Goal: Navigation & Orientation: Find specific page/section

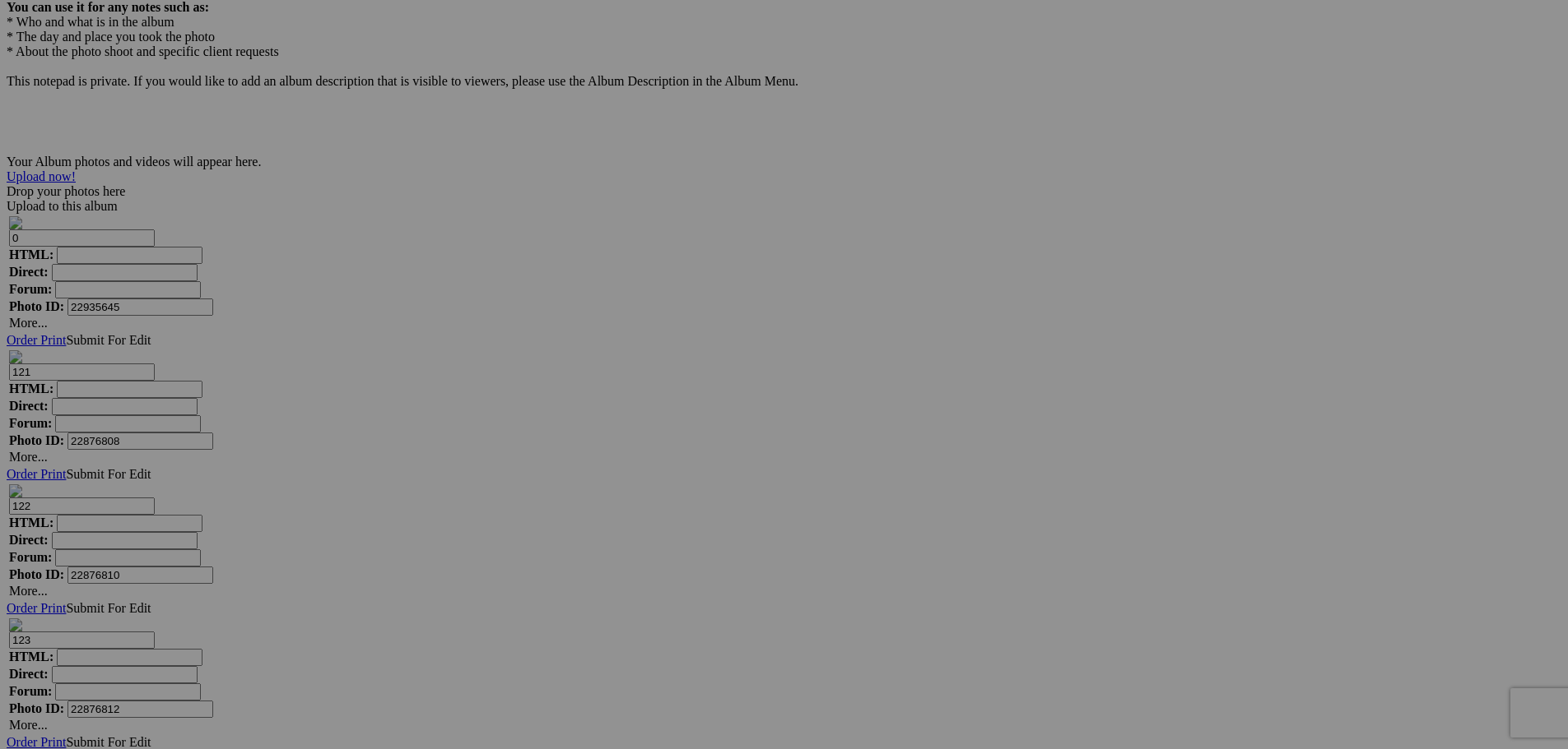
scroll to position [4723, 0]
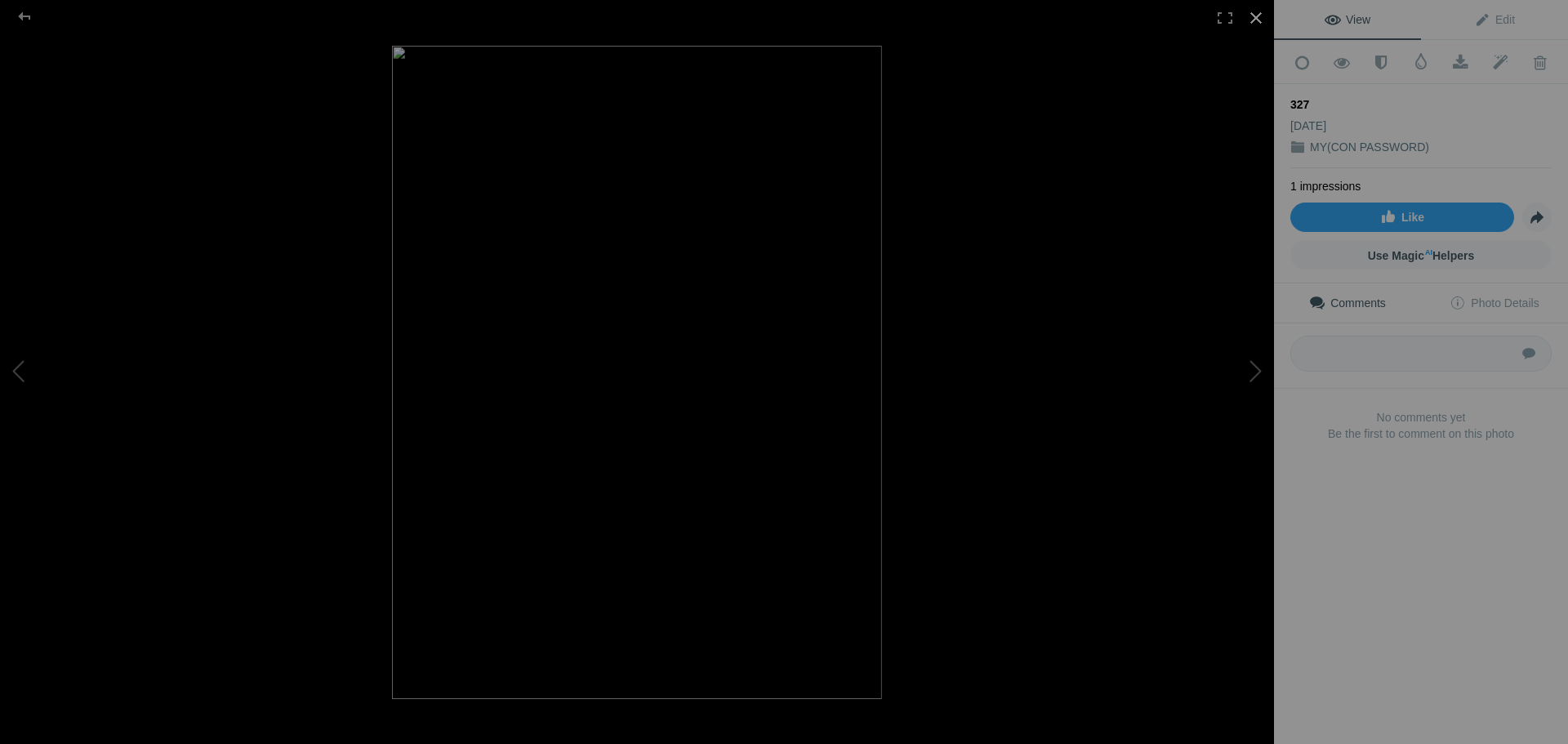
click at [1254, 9] on div at bounding box center [1256, 18] width 36 height 36
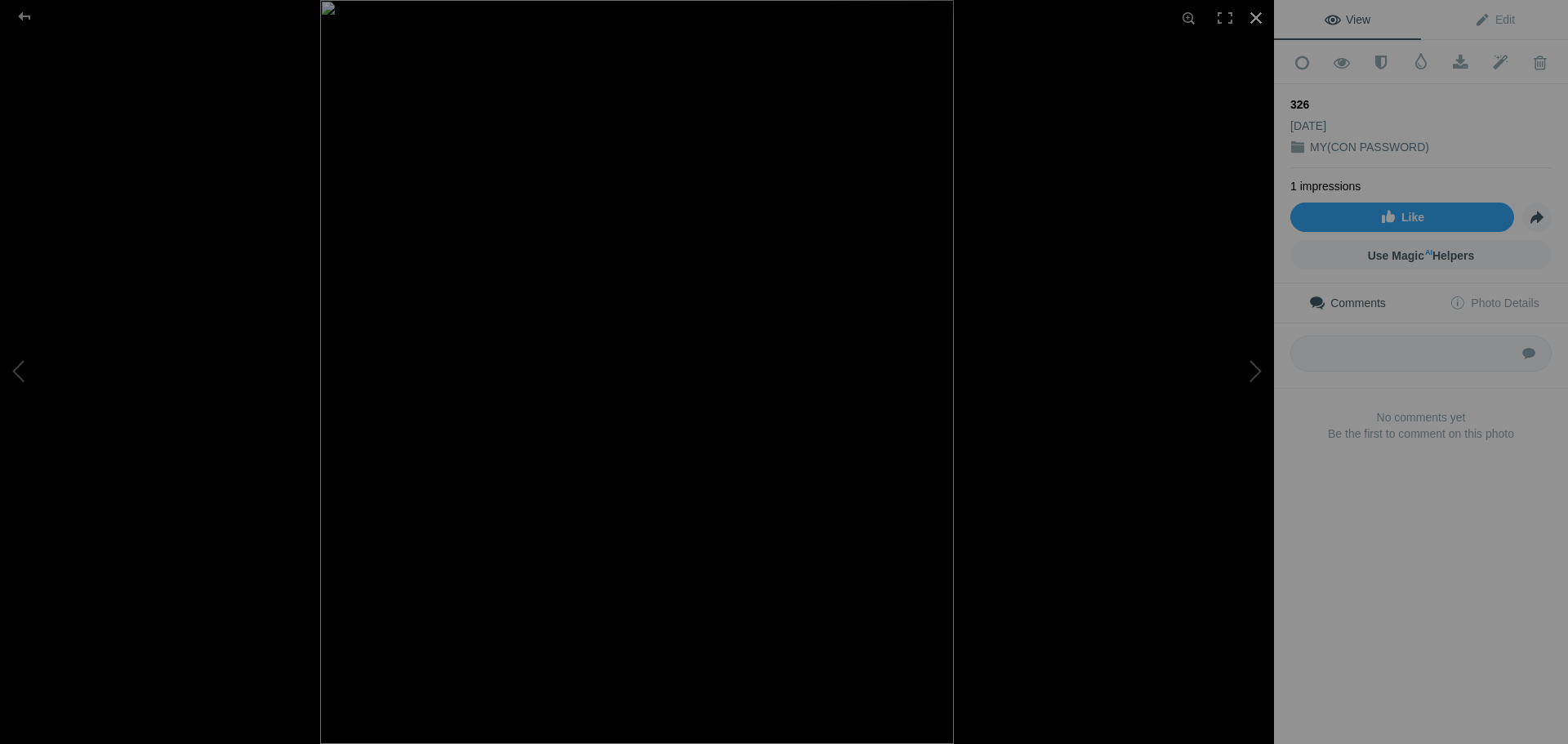
click at [1252, 12] on div at bounding box center [1256, 18] width 36 height 36
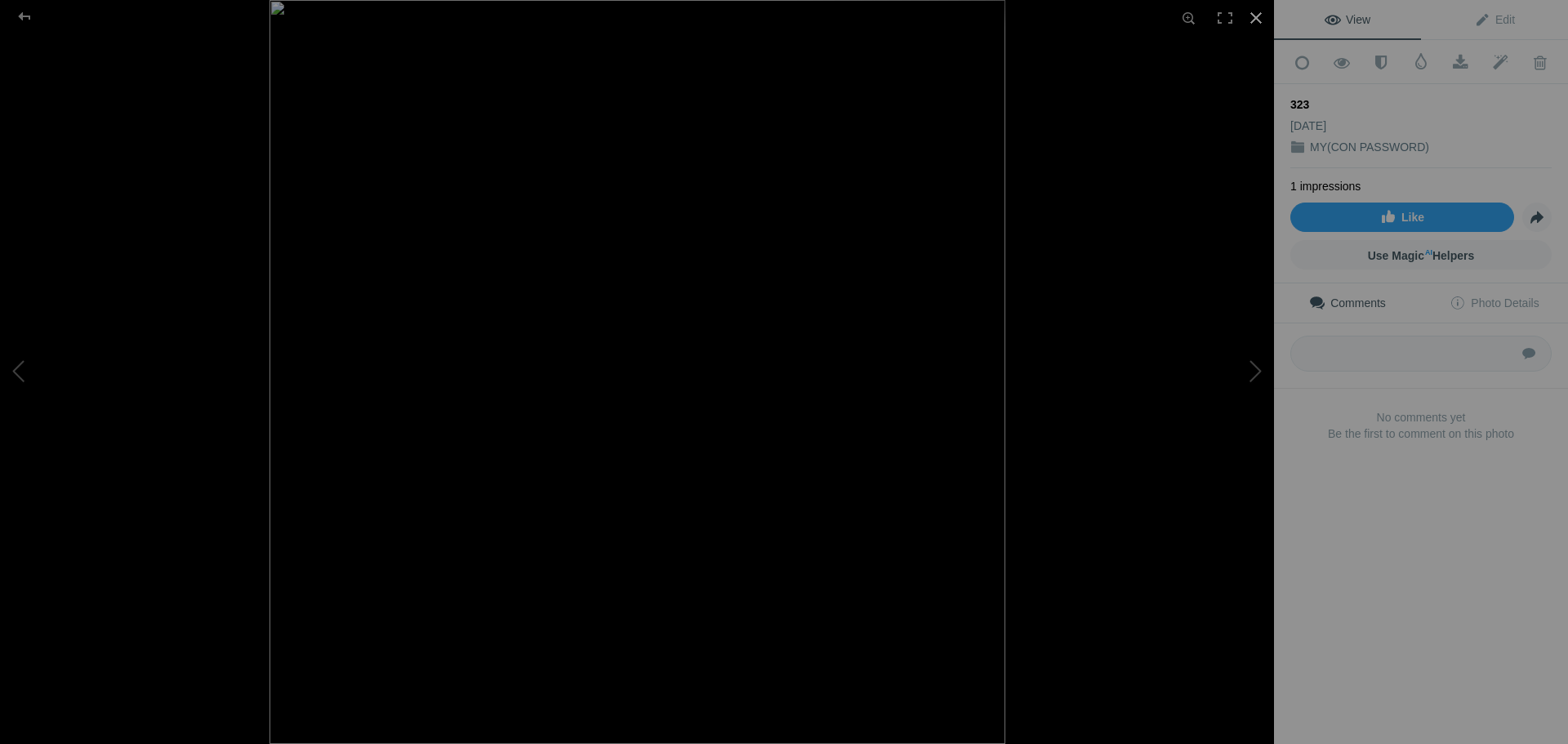
click at [1256, 14] on div at bounding box center [1256, 18] width 36 height 36
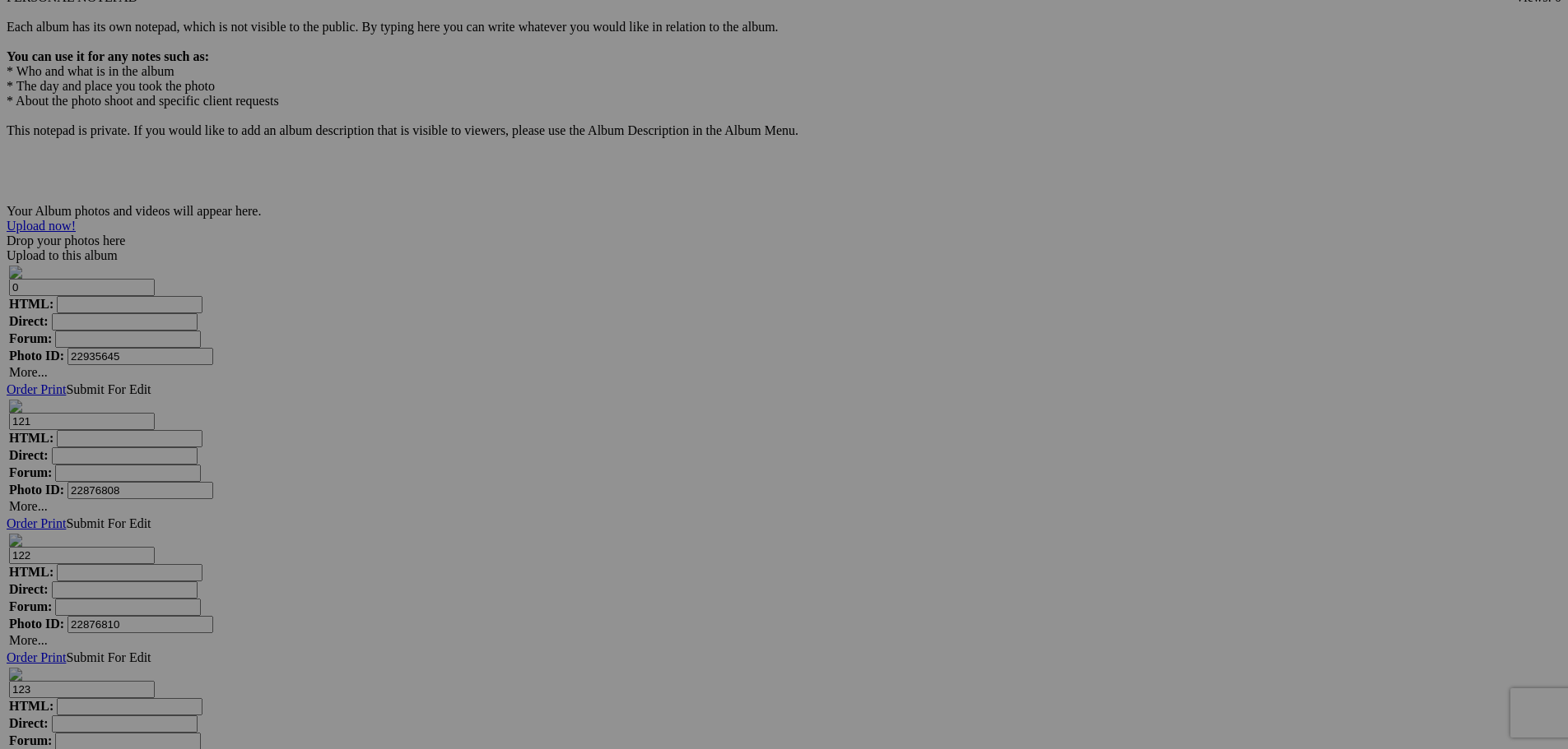
scroll to position [4599, 0]
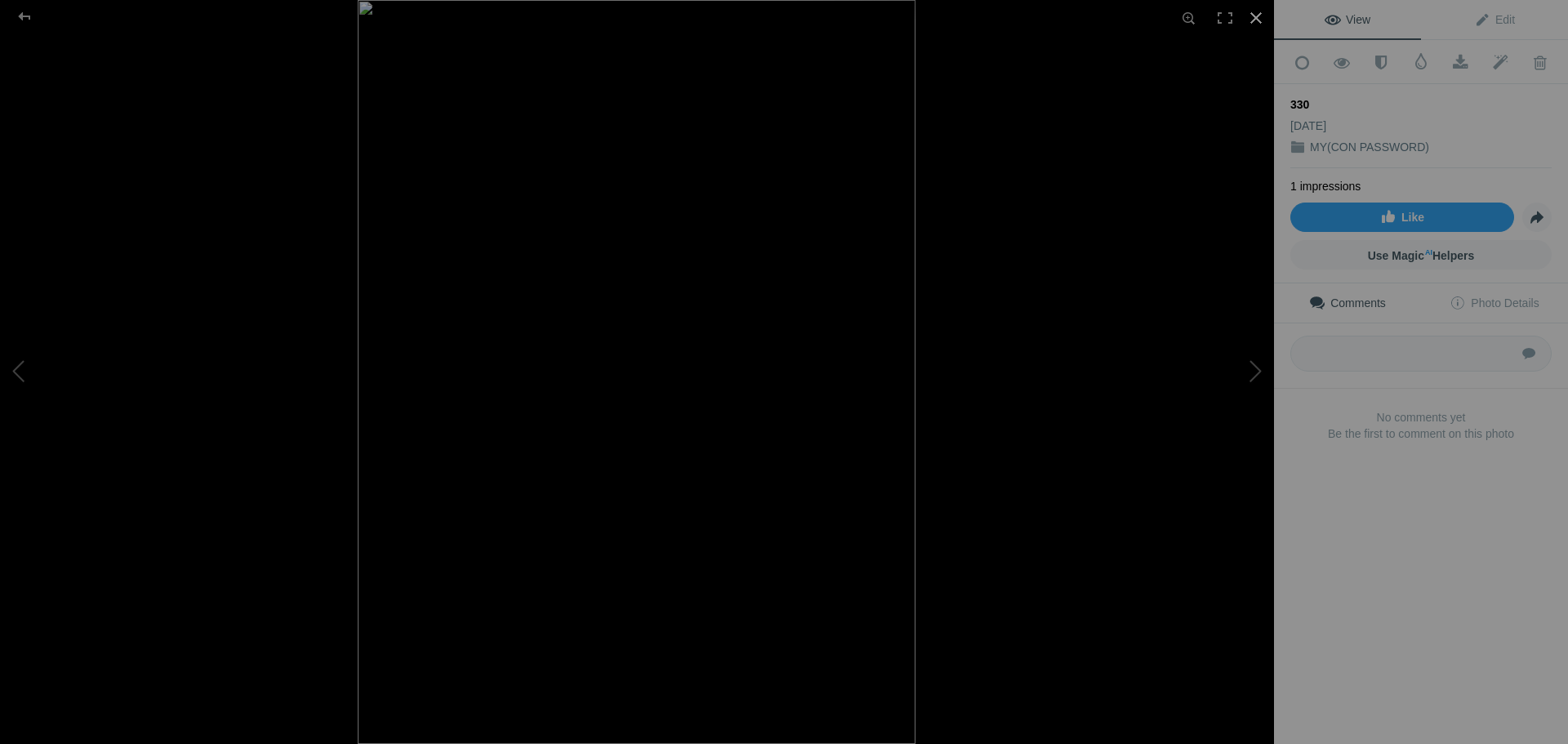
click at [1251, 13] on div at bounding box center [1256, 18] width 36 height 36
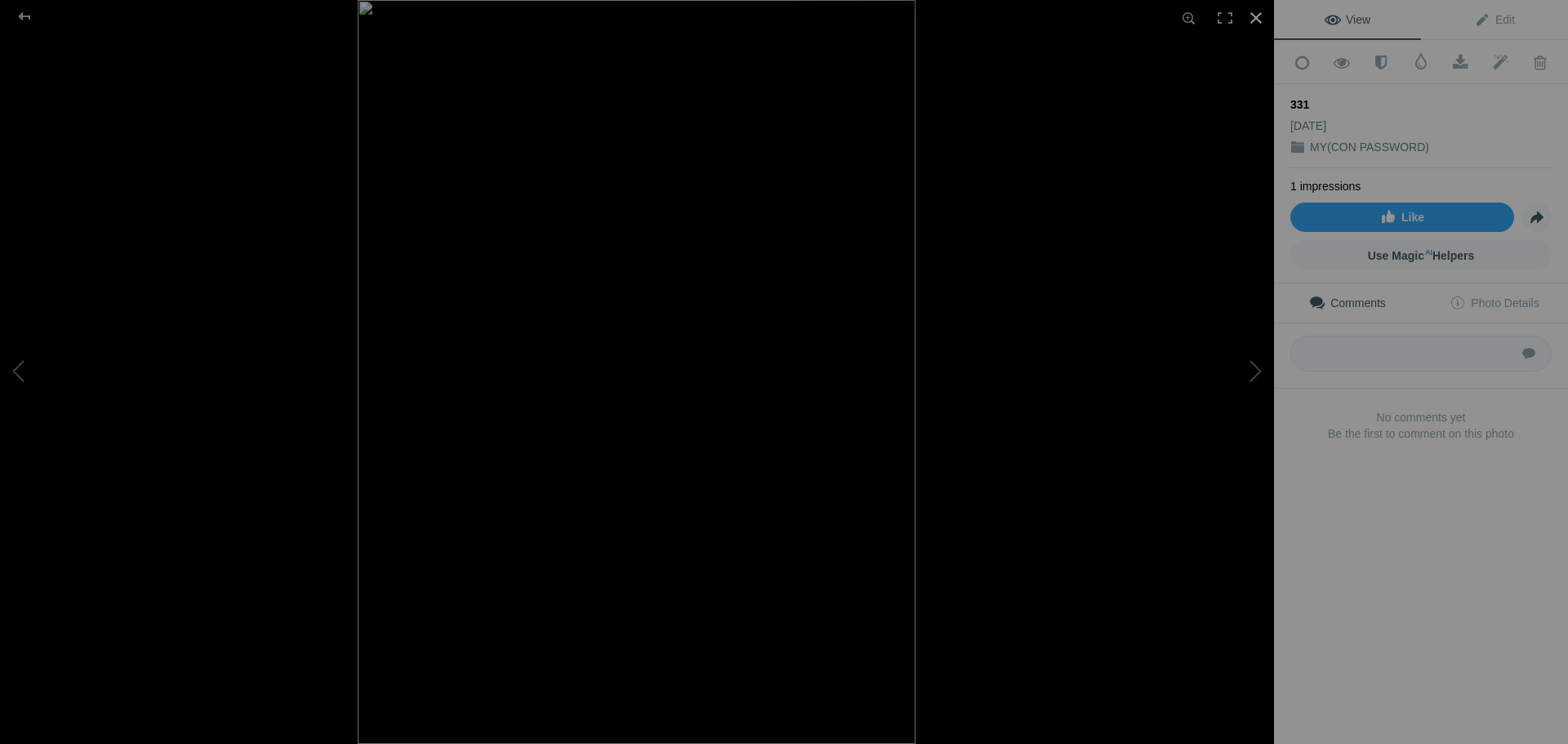
click at [1259, 9] on div at bounding box center [1256, 18] width 36 height 36
